Goal: Task Accomplishment & Management: Manage account settings

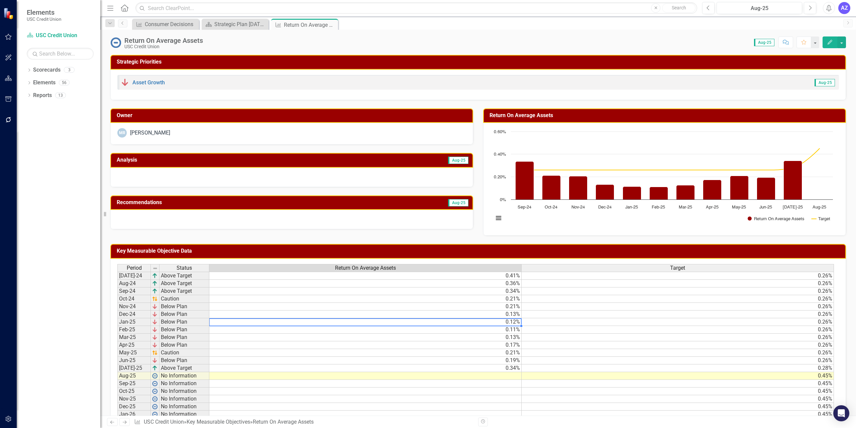
click at [381, 324] on td "0.12%" at bounding box center [365, 322] width 312 height 8
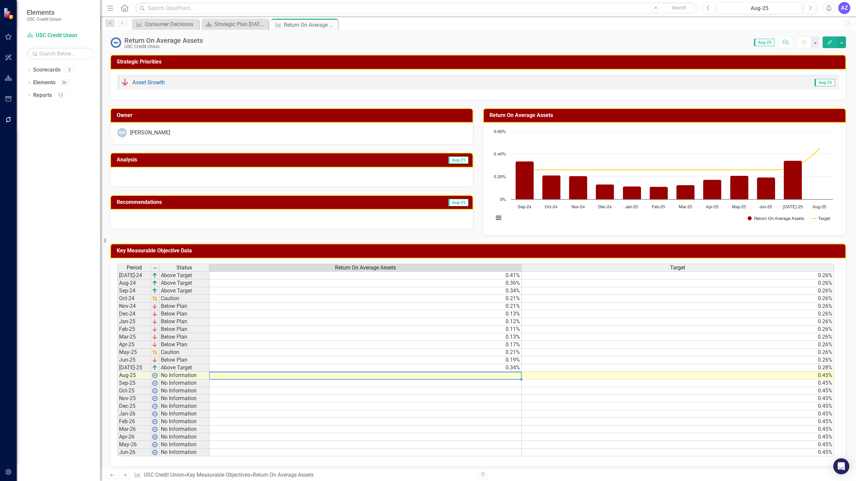
click at [504, 373] on td at bounding box center [365, 376] width 312 height 8
click at [510, 366] on td "0.34%" at bounding box center [365, 368] width 312 height 8
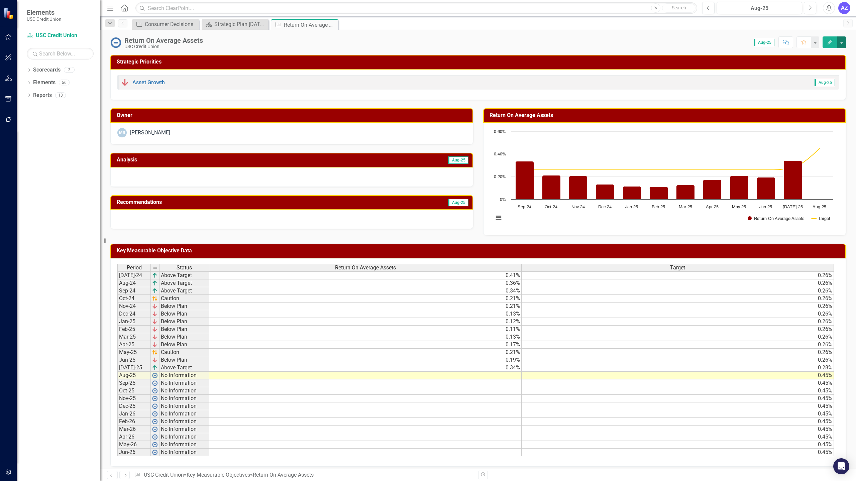
click at [842, 43] on button "button" at bounding box center [842, 42] width 9 height 12
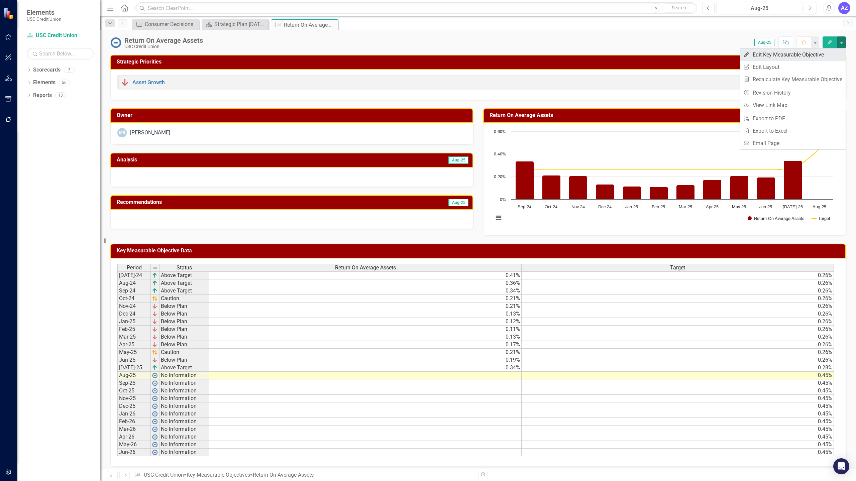
click at [824, 54] on link "Edit Edit Key Measurable Objective" at bounding box center [793, 55] width 106 height 12
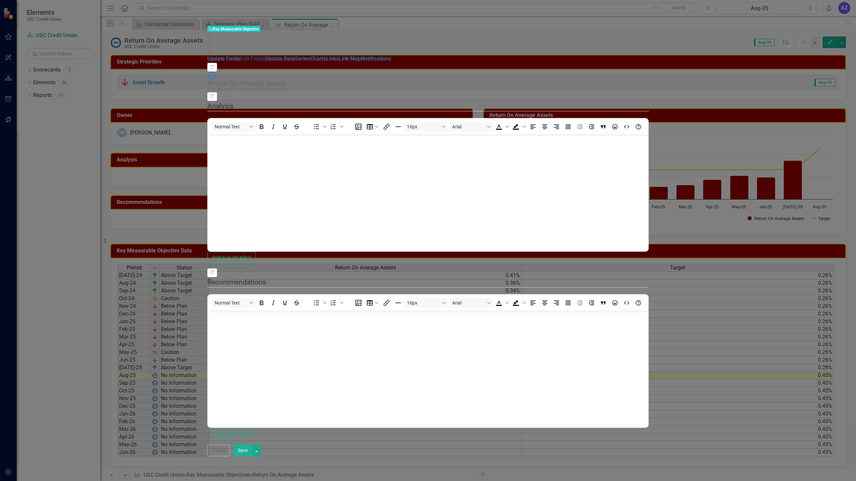
click at [240, 56] on link "Edit Fields" at bounding box center [252, 59] width 25 height 6
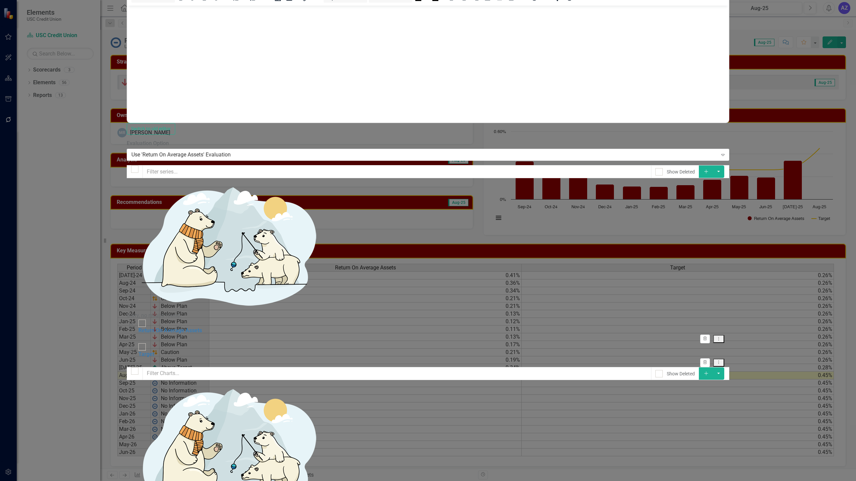
click at [127, 79] on div "Key Measurable Objective Key Measurable Objective Return On Average Assets Help…" at bounding box center [428, 241] width 603 height 1698
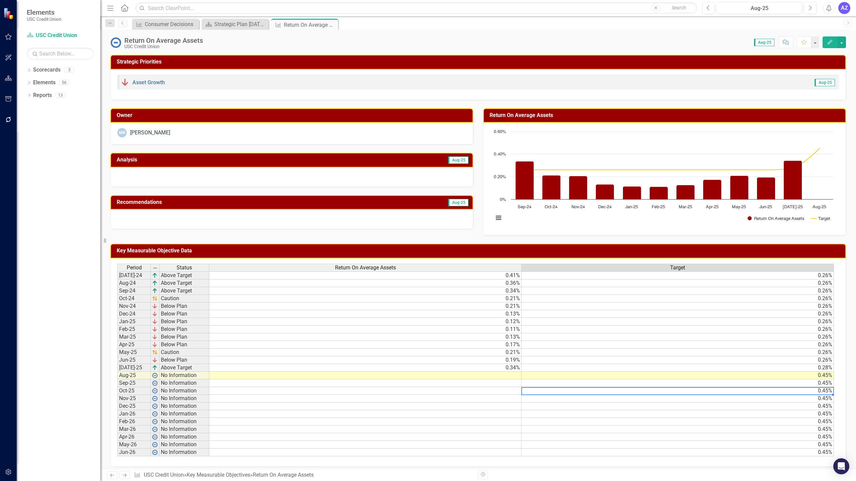
click at [699, 388] on td "0.45%" at bounding box center [678, 391] width 312 height 8
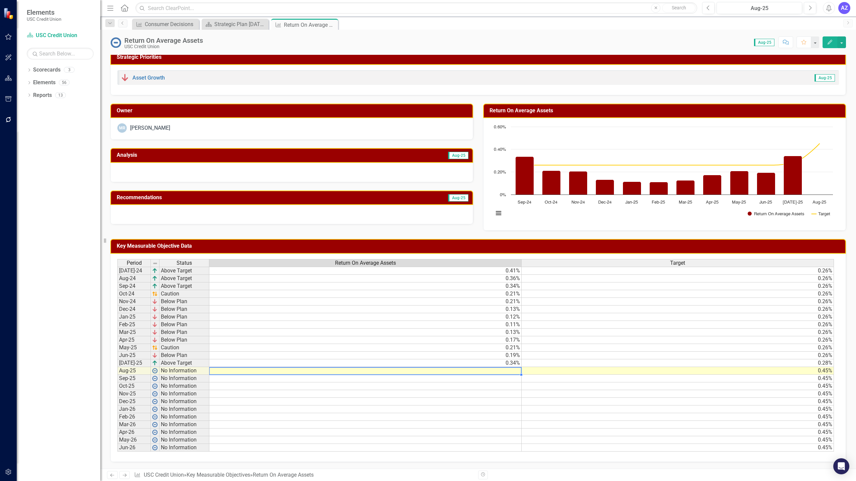
click at [509, 372] on td at bounding box center [365, 371] width 312 height 8
